Goal: Information Seeking & Learning: Learn about a topic

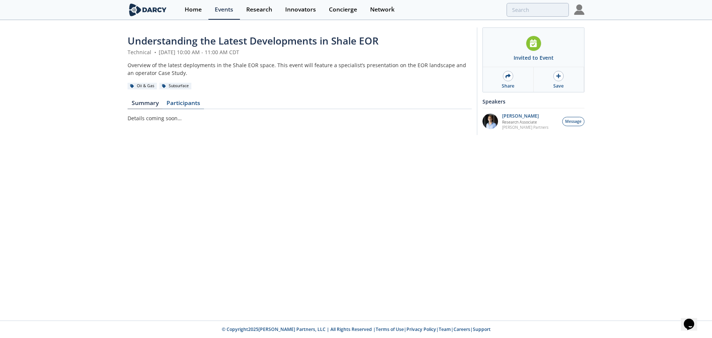
click at [185, 101] on link "Participants" at bounding box center [183, 104] width 42 height 9
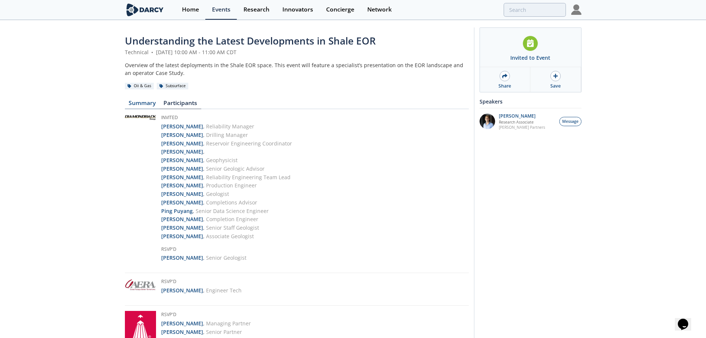
click at [147, 103] on link "Summary" at bounding box center [142, 104] width 35 height 9
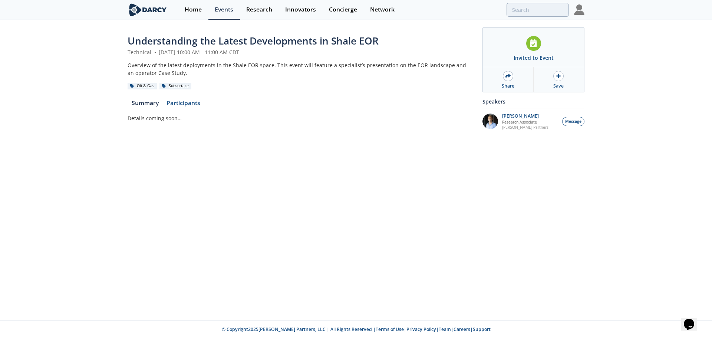
click at [163, 173] on div "Understanding the Latest Developments in Shale EOR Technical • October 8, 2025 …" at bounding box center [356, 170] width 712 height 299
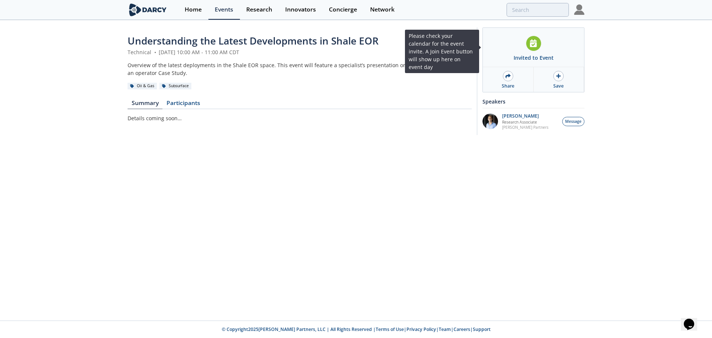
click at [533, 42] on icon at bounding box center [533, 43] width 7 height 8
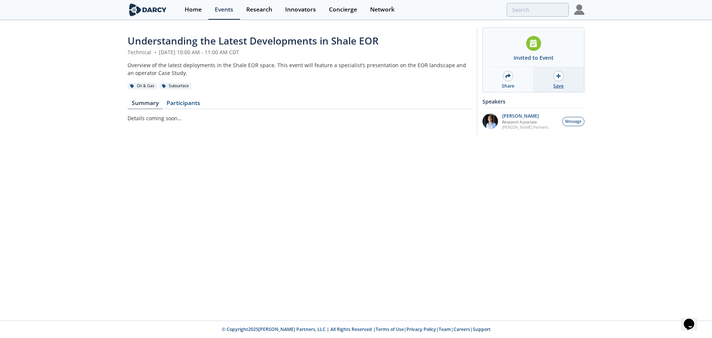
click at [553, 76] on div at bounding box center [558, 76] width 10 height 10
click at [422, 195] on div "Understanding the Latest Developments in Shale EOR Technical • October 8, 2025 …" at bounding box center [356, 170] width 712 height 299
click at [153, 120] on p "Details coming soon…" at bounding box center [299, 118] width 344 height 8
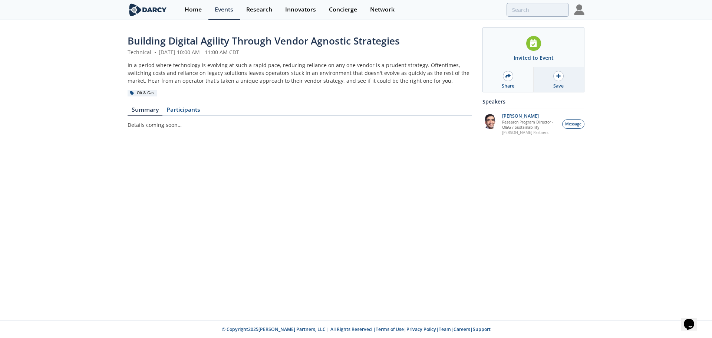
click at [559, 76] on icon at bounding box center [558, 76] width 4 height 4
